Goal: Check status: Check status

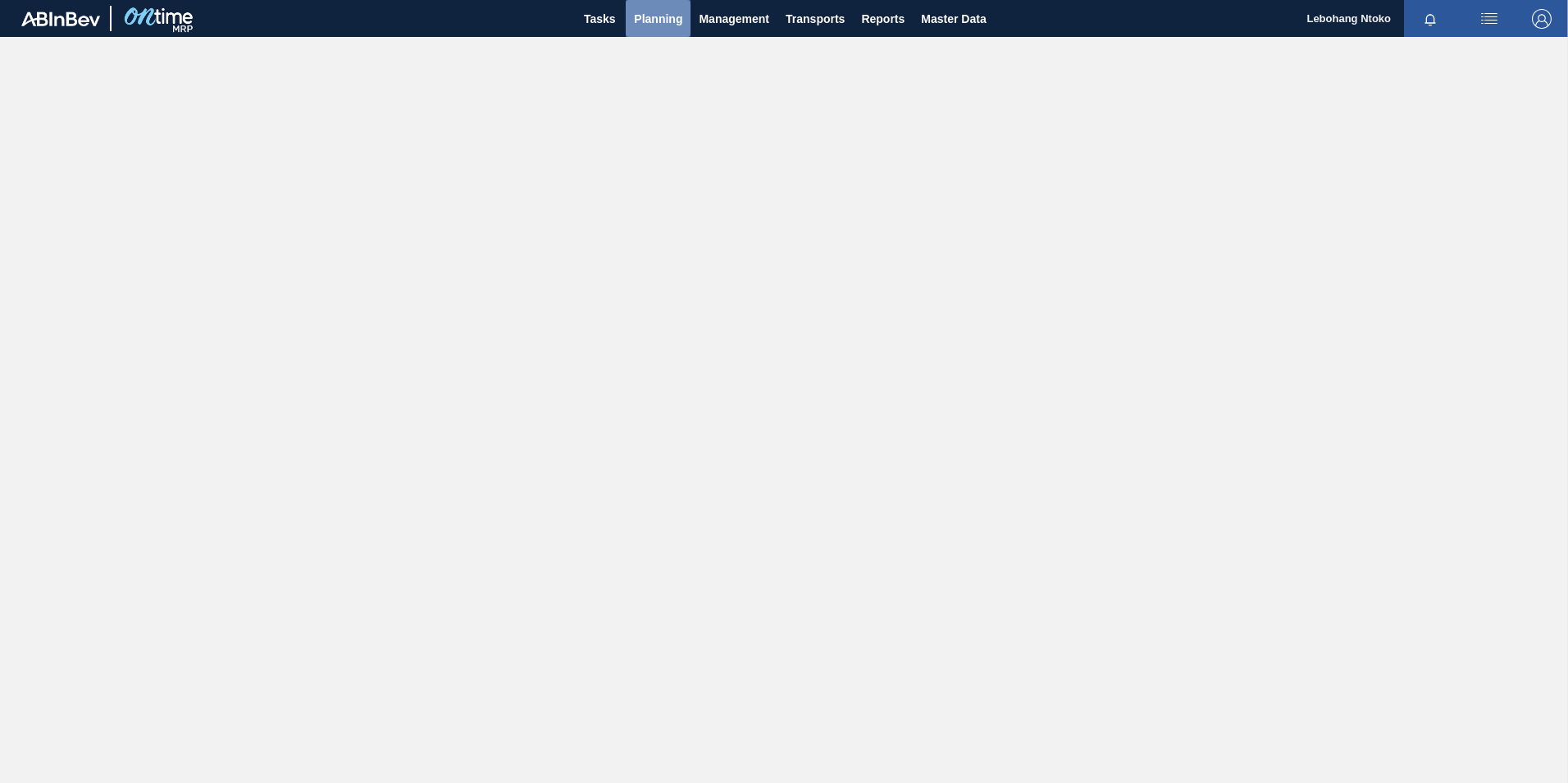
click at [664, 14] on span "Planning" at bounding box center [658, 19] width 48 height 20
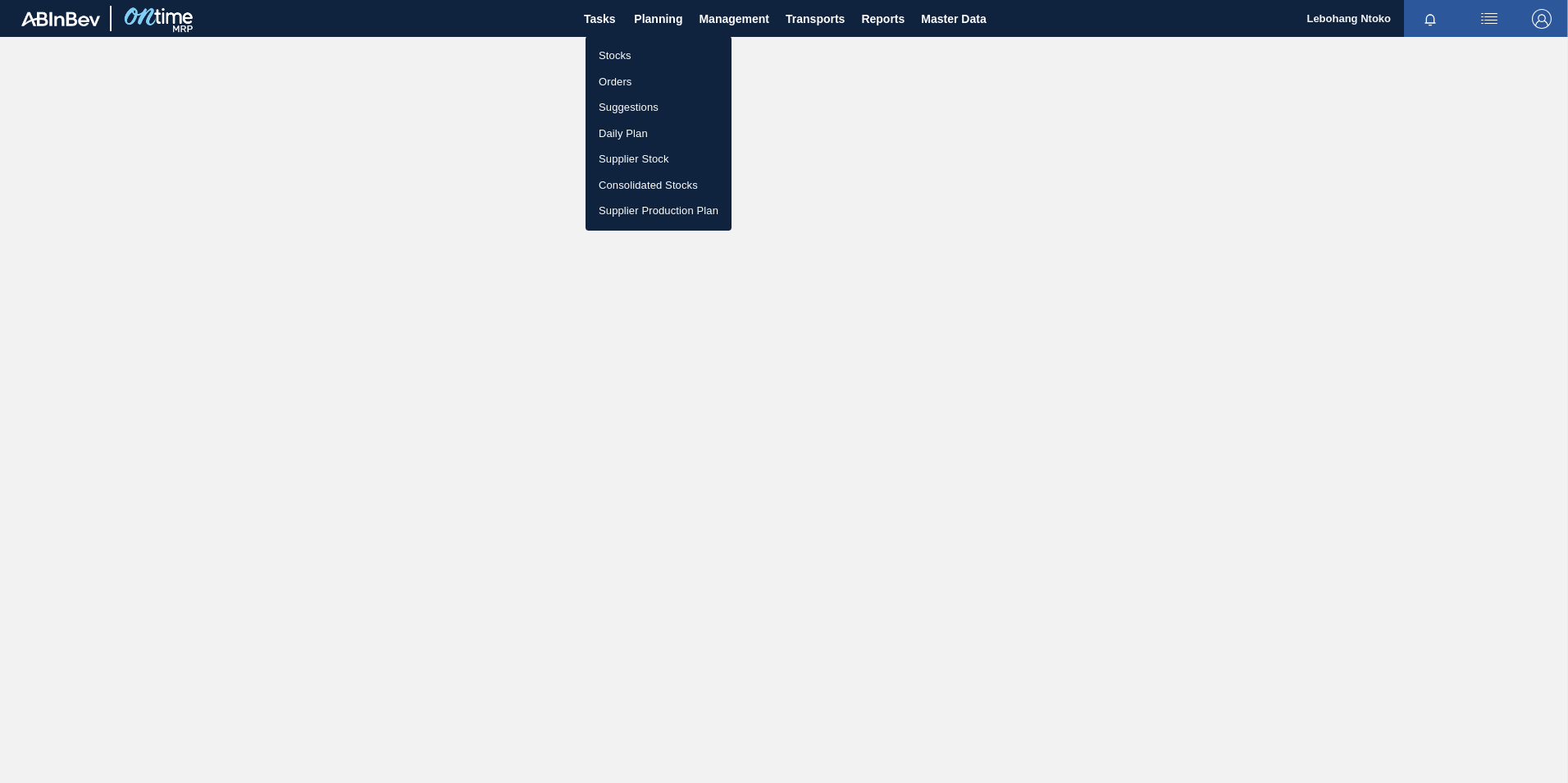
click at [619, 56] on li "Stocks" at bounding box center [658, 56] width 146 height 26
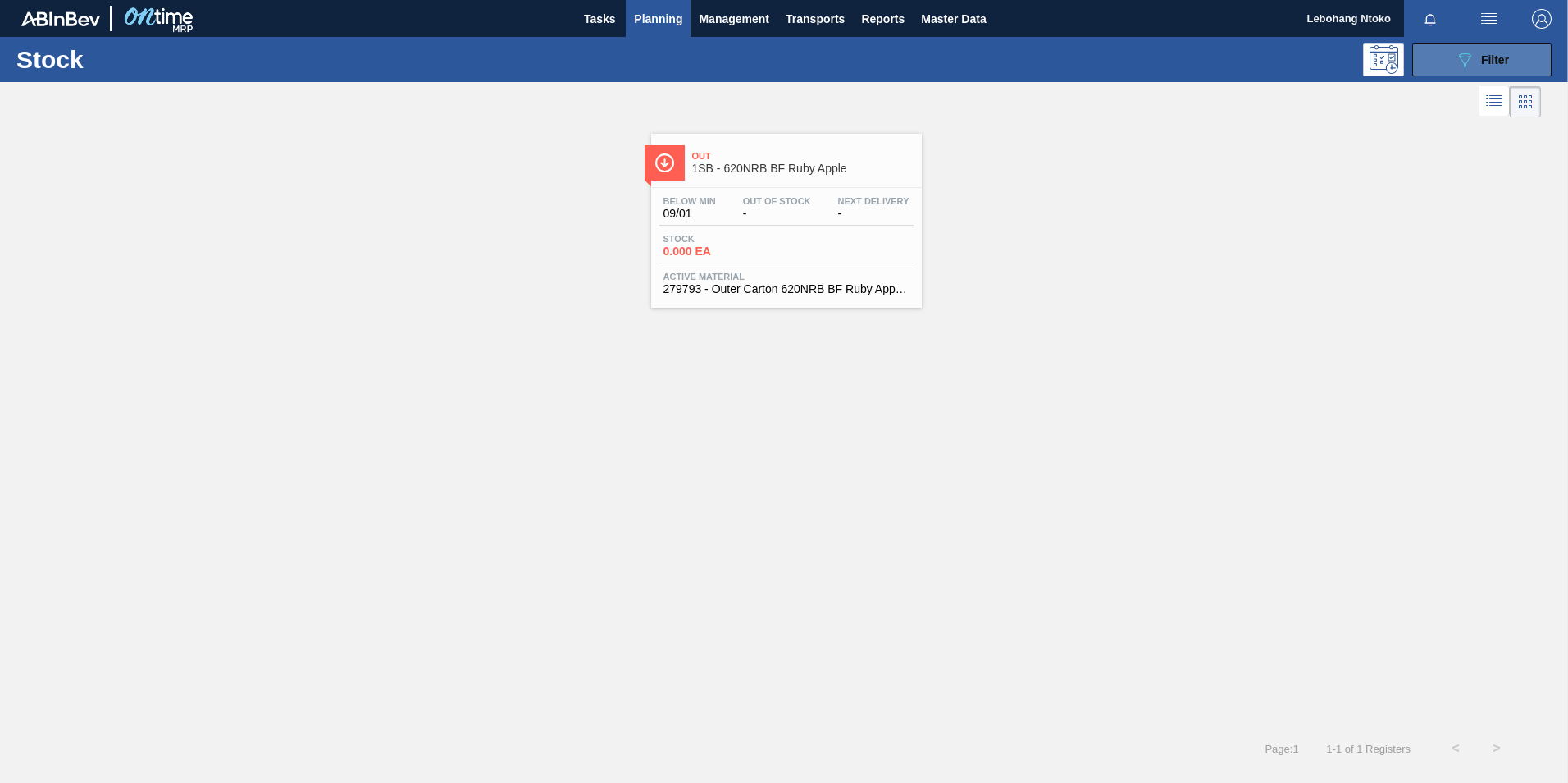
click at [1477, 55] on div "089F7B8B-B2A5-4AFE-B5C0-19BA573D28AC Filter" at bounding box center [1482, 60] width 54 height 20
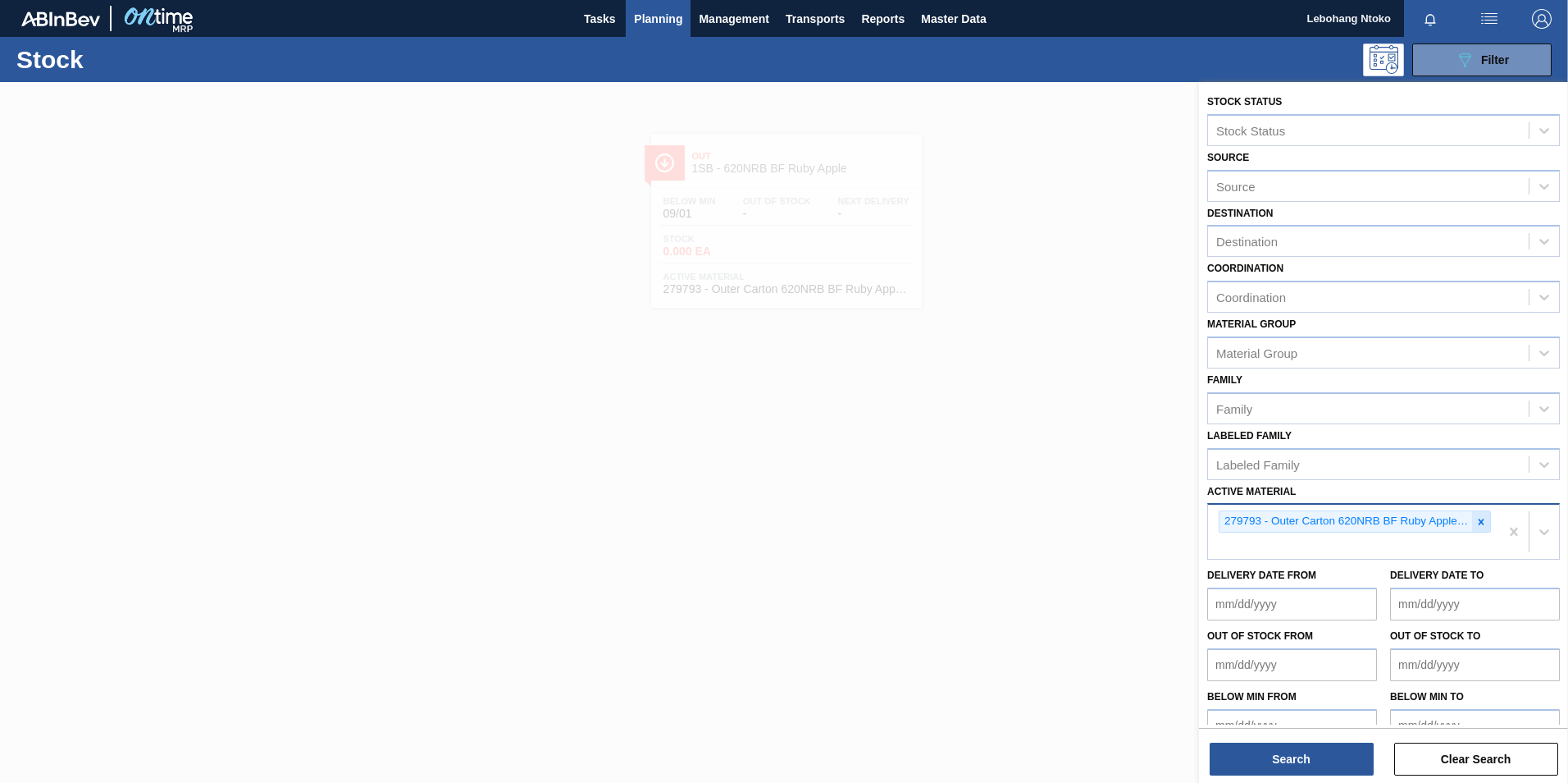
click at [1479, 522] on icon at bounding box center [1482, 522] width 5 height 5
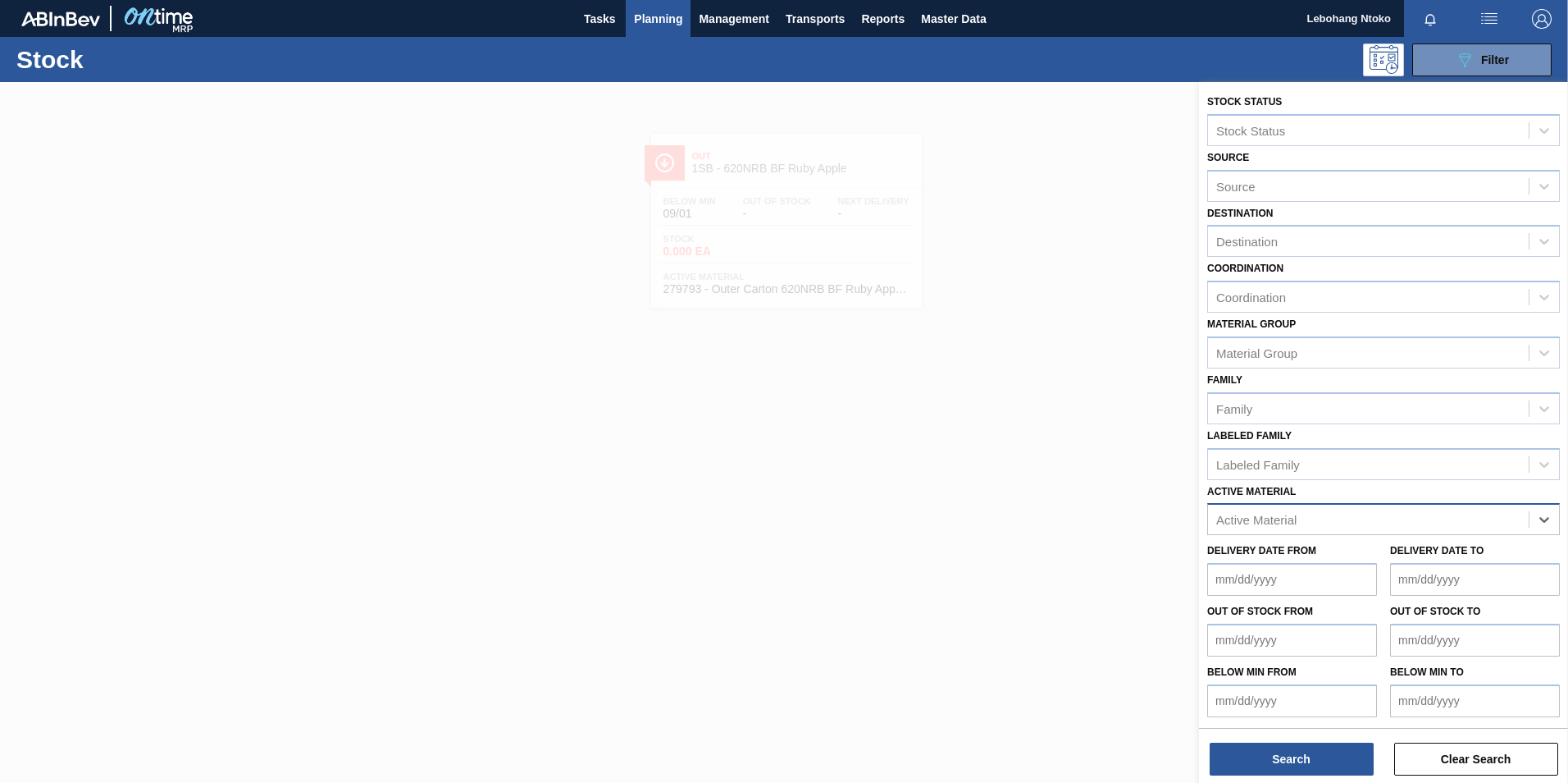
paste Material "285097"
type Material "285097"
click at [1348, 564] on div "285097 - Tray 500NRB BF Ruby" at bounding box center [1384, 559] width 353 height 30
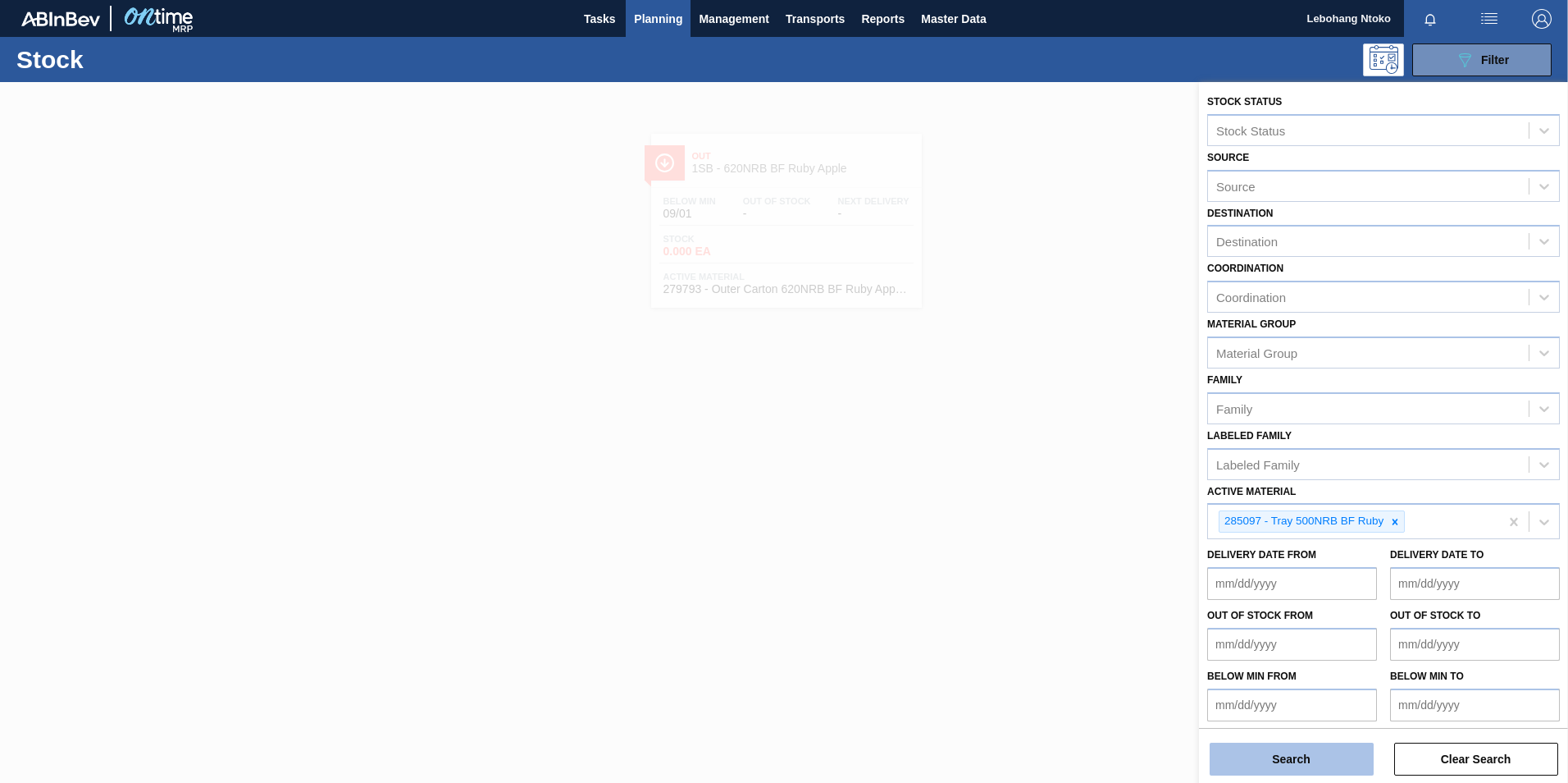
click at [1317, 752] on button "Search" at bounding box center [1291, 759] width 164 height 33
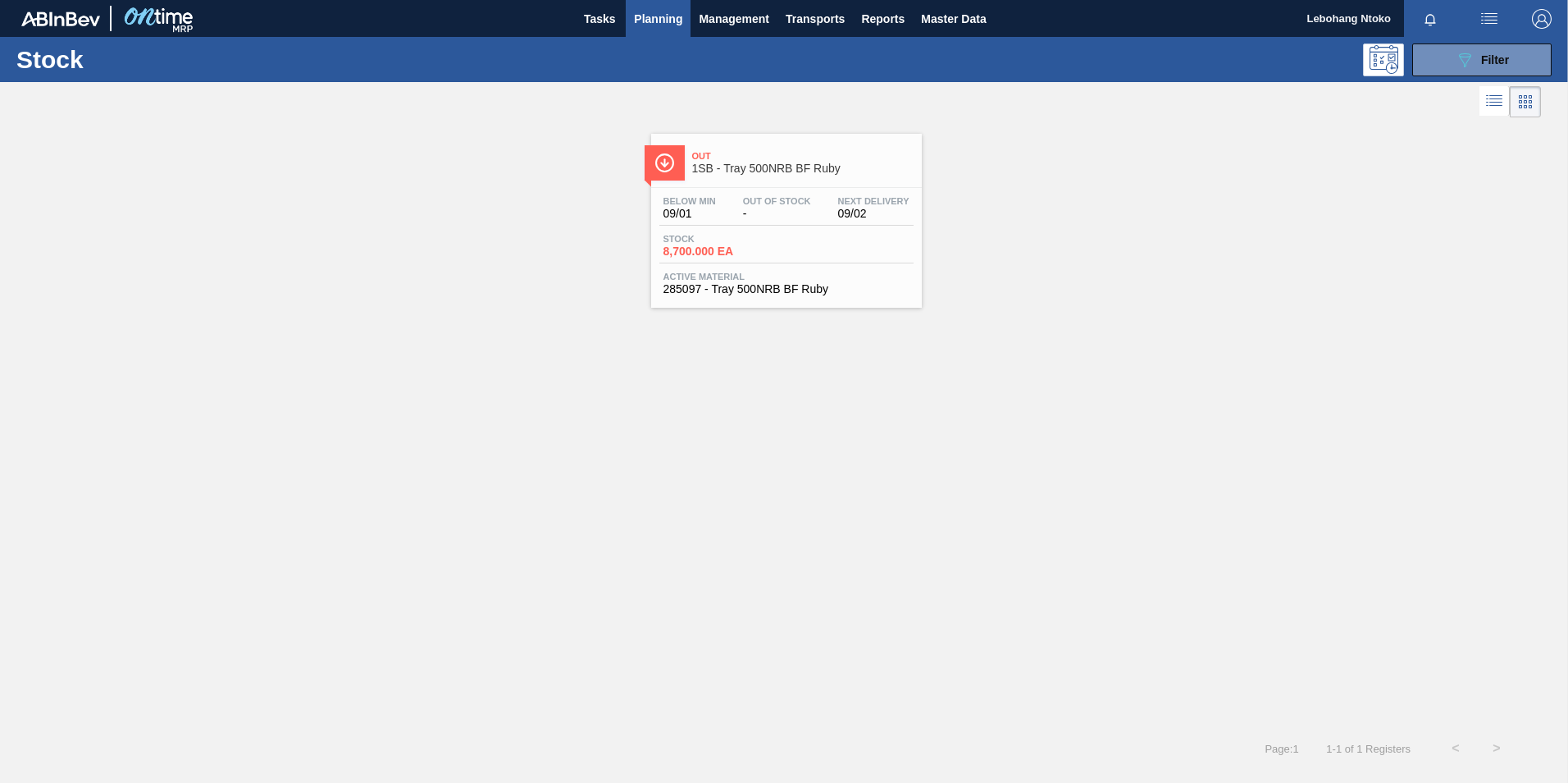
click at [845, 243] on div "Stock 8,700.000 EA" at bounding box center [786, 249] width 254 height 29
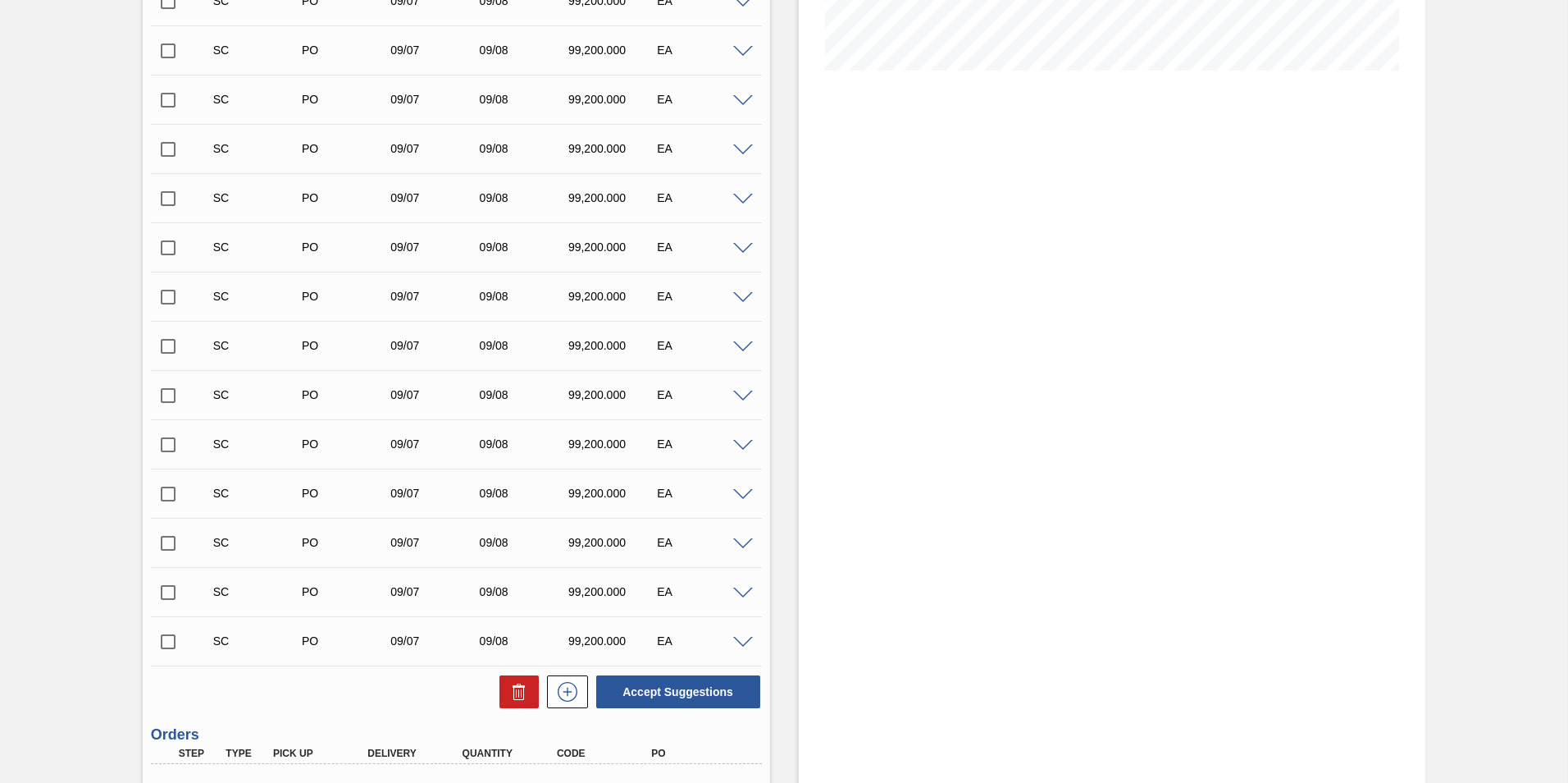
scroll to position [575, 0]
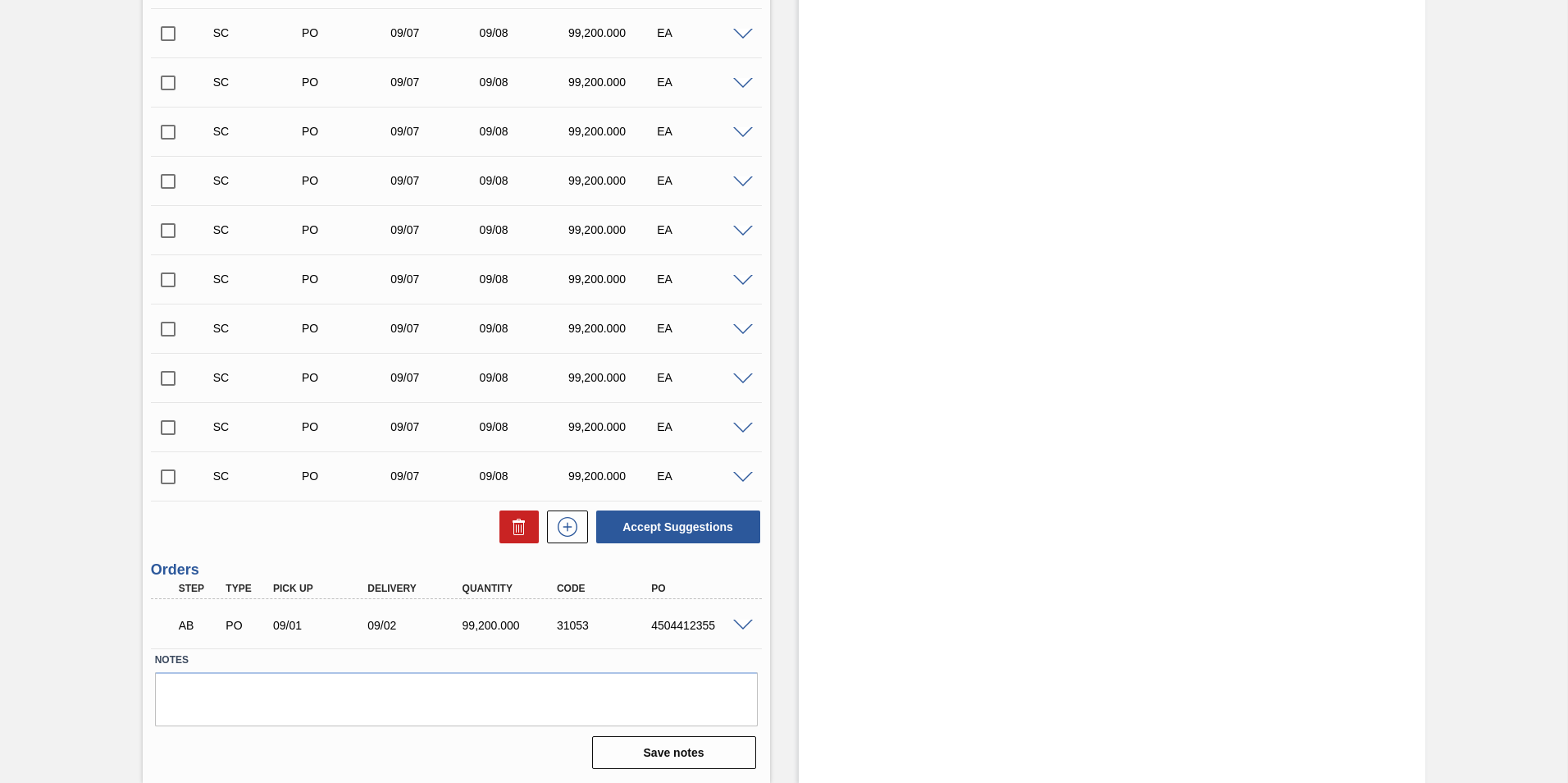
click at [735, 625] on span at bounding box center [744, 625] width 20 height 13
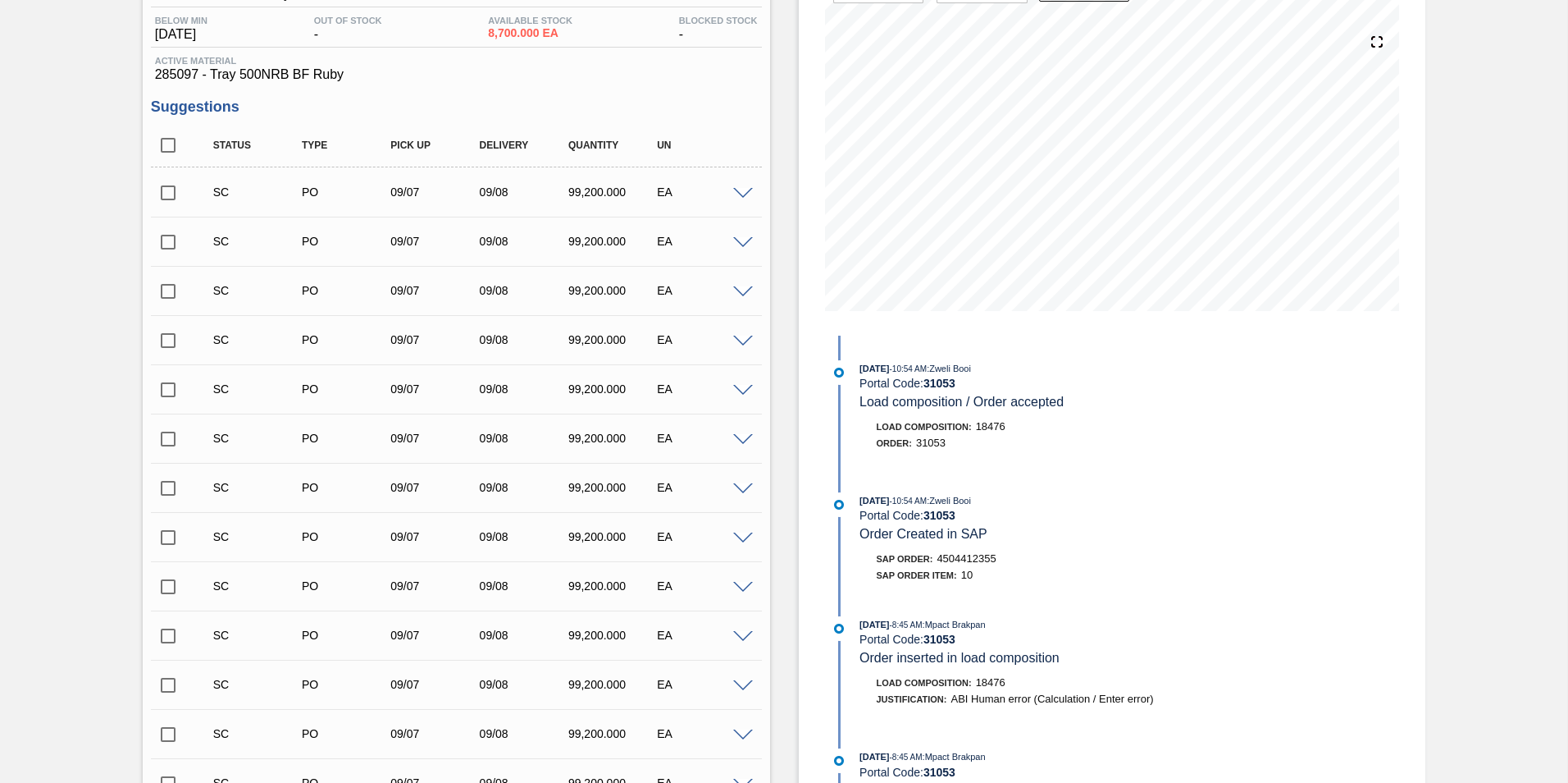
scroll to position [0, 0]
